Goal: Find specific page/section: Find specific page/section

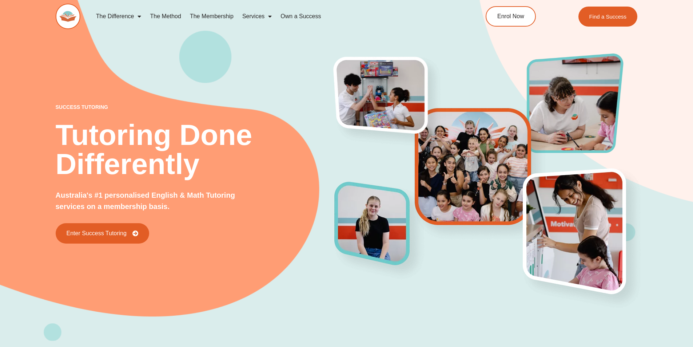
click at [307, 12] on link "Own a Success" at bounding box center [300, 16] width 49 height 17
click at [270, 15] on span "Menu" at bounding box center [268, 16] width 7 height 13
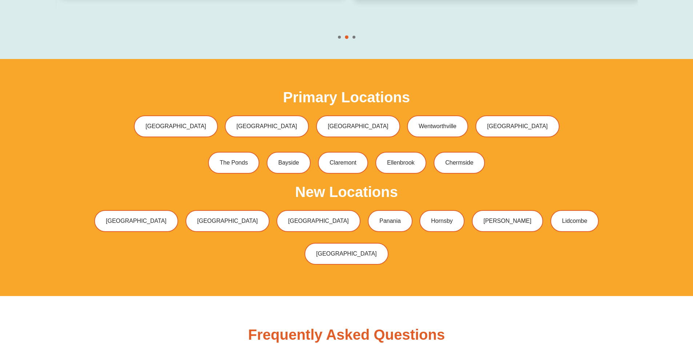
scroll to position [2329, 0]
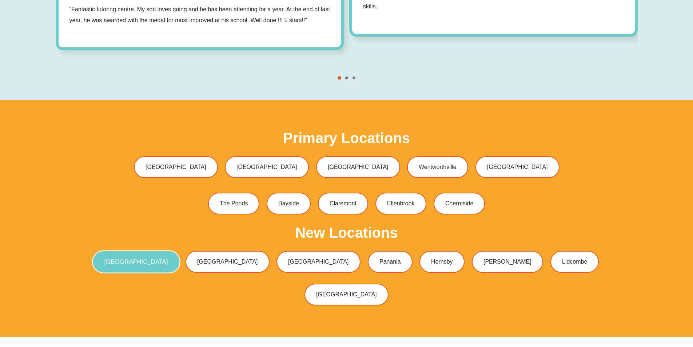
click at [168, 259] on span "[GEOGRAPHIC_DATA]" at bounding box center [136, 262] width 64 height 6
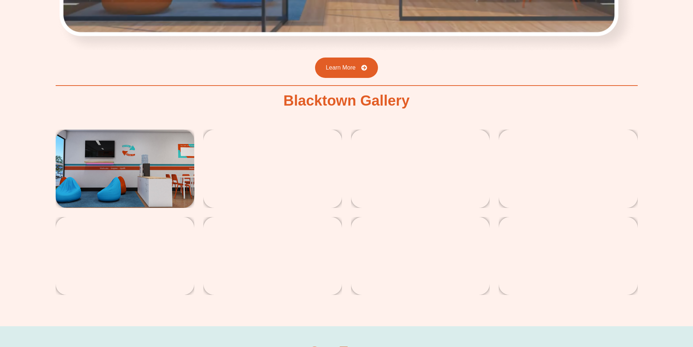
scroll to position [1380, 0]
